Goal: Transaction & Acquisition: Register for event/course

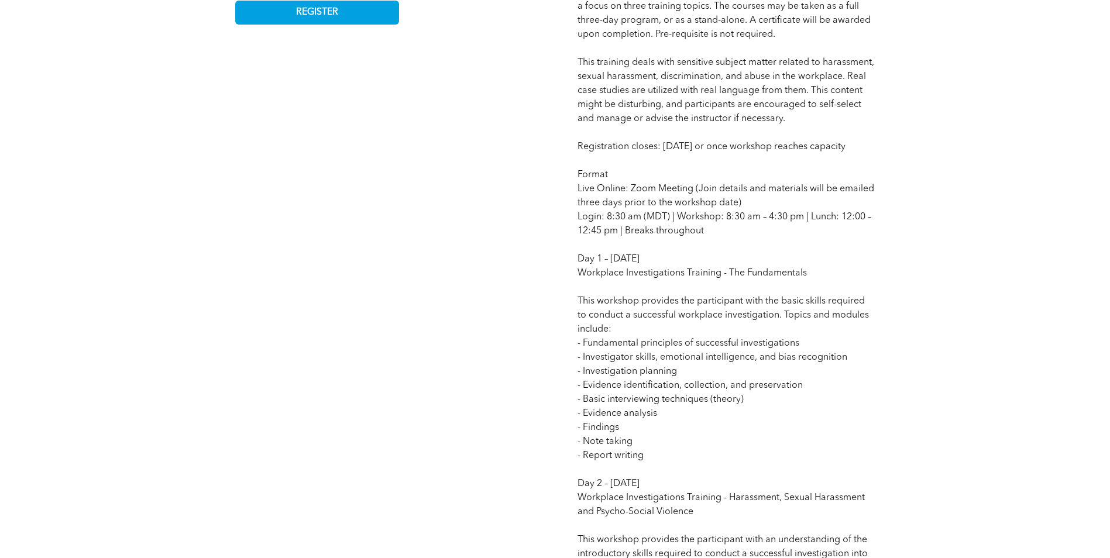
scroll to position [819, 0]
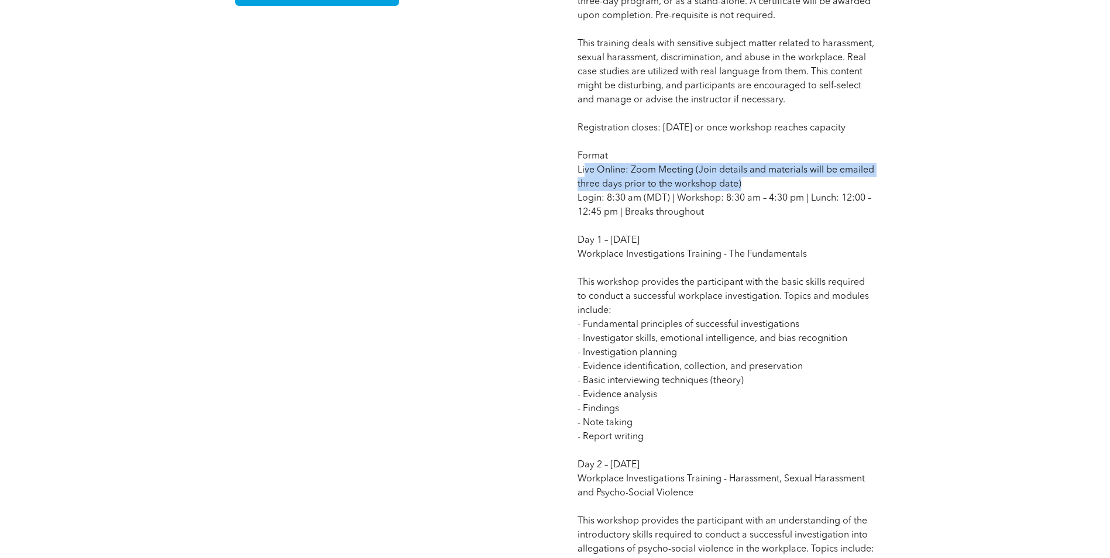
drag, startPoint x: 586, startPoint y: 188, endPoint x: 771, endPoint y: 205, distance: 185.7
click at [771, 205] on p "Competency: Organizational Change and Development | Inclusion, Diversity and Hu…" at bounding box center [725, 387] width 297 height 1151
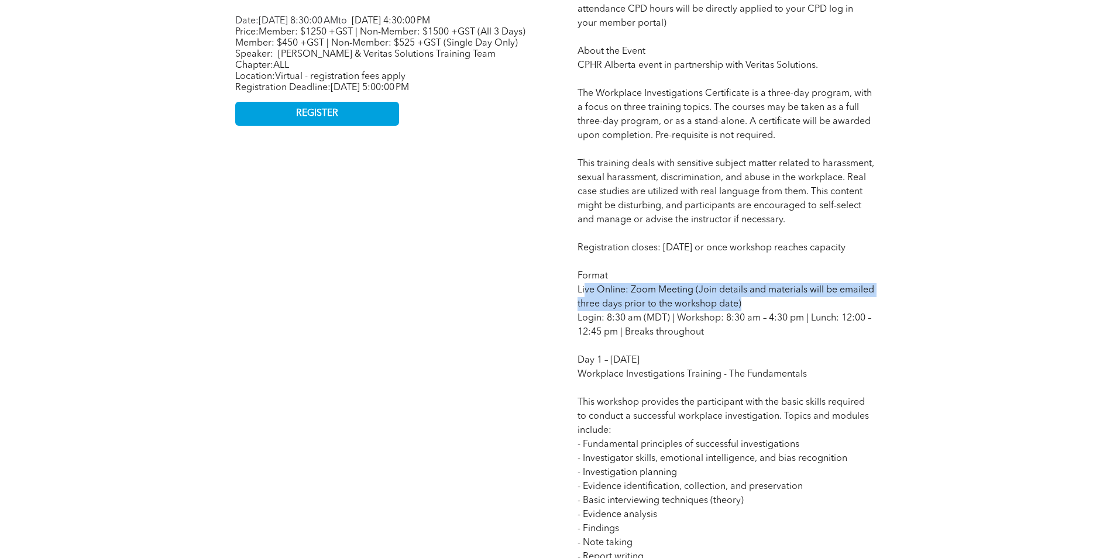
scroll to position [702, 0]
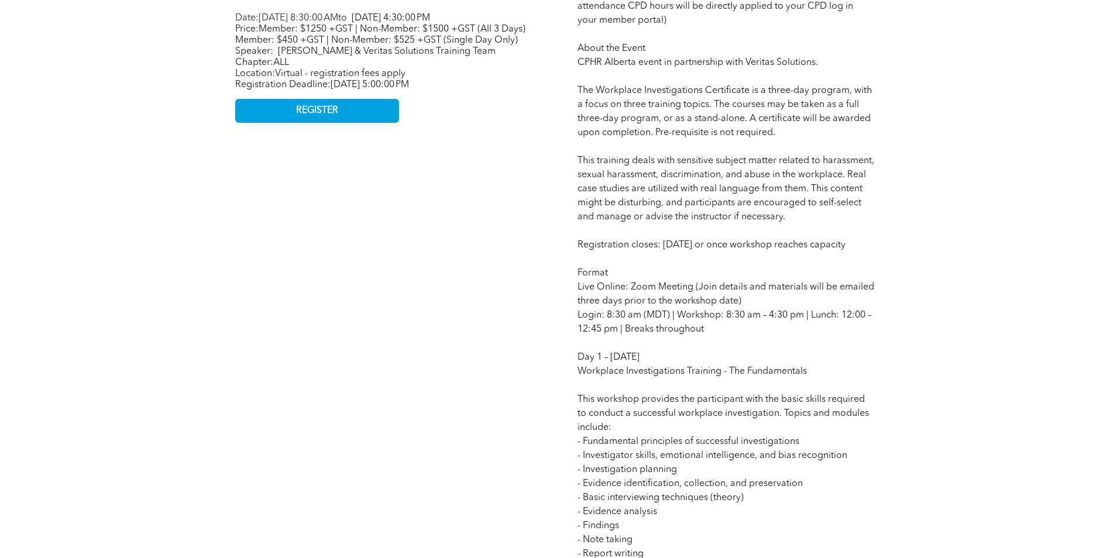
click at [759, 360] on p "Competency: Organizational Change and Development | Inclusion, Diversity and Hu…" at bounding box center [725, 504] width 297 height 1151
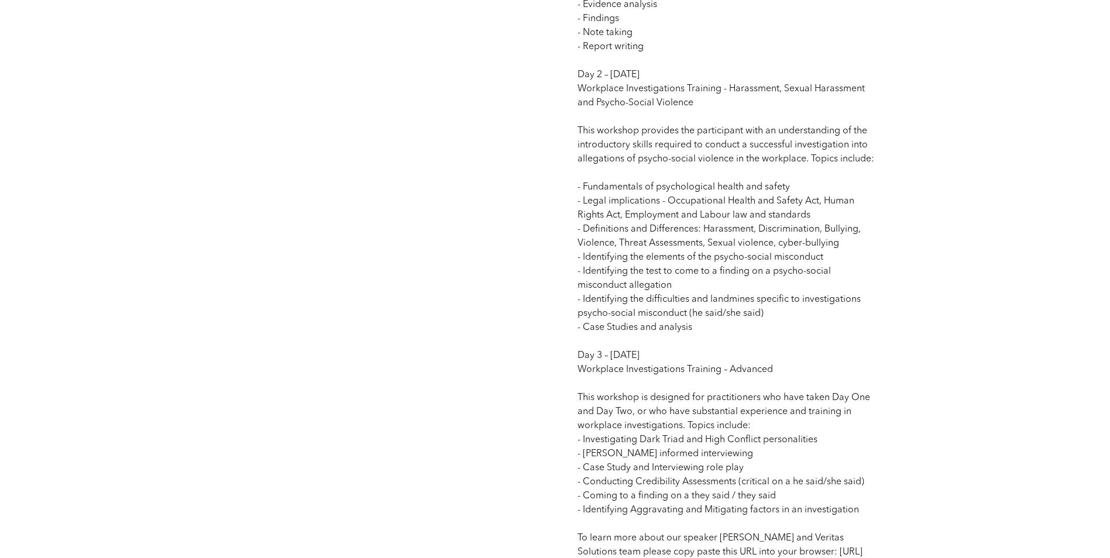
scroll to position [1287, 0]
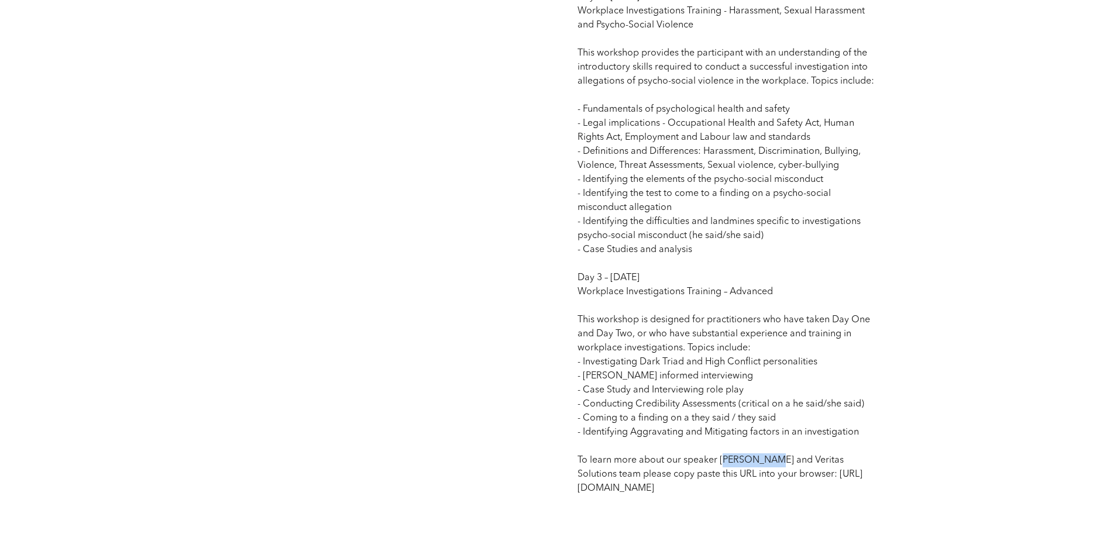
drag, startPoint x: 722, startPoint y: 476, endPoint x: 775, endPoint y: 475, distance: 53.2
drag, startPoint x: 775, startPoint y: 475, endPoint x: 794, endPoint y: 478, distance: 18.9
drag, startPoint x: 782, startPoint y: 474, endPoint x: 719, endPoint y: 474, distance: 62.6
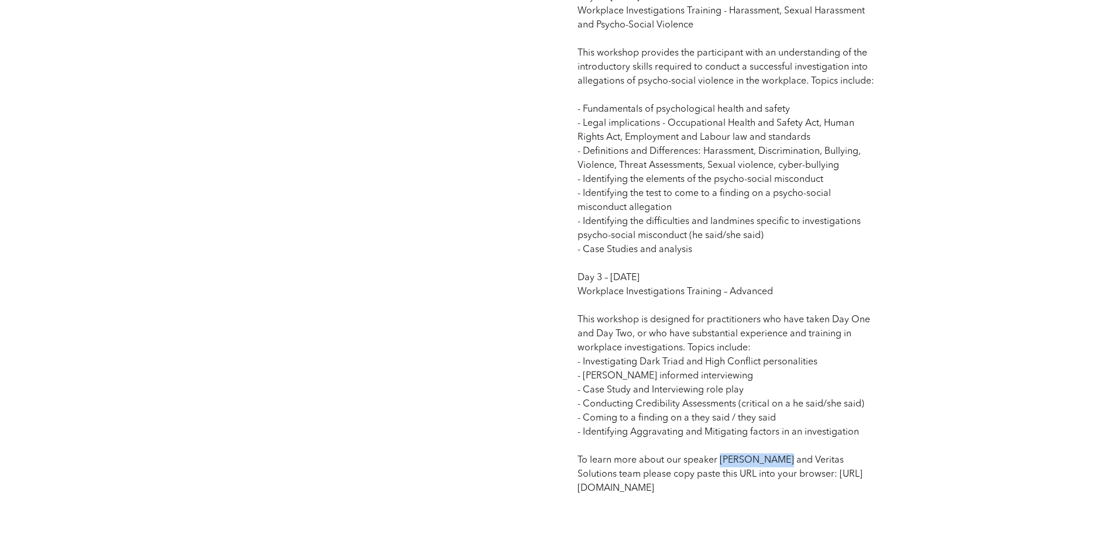
drag, startPoint x: 719, startPoint y: 474, endPoint x: 734, endPoint y: 472, distance: 14.7
copy span "[PERSON_NAME]"
